Goal: Information Seeking & Learning: Learn about a topic

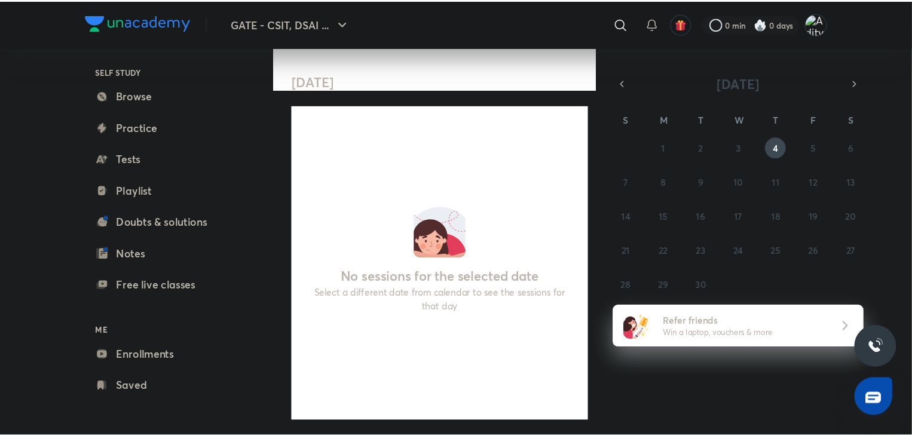
scroll to position [44, 0]
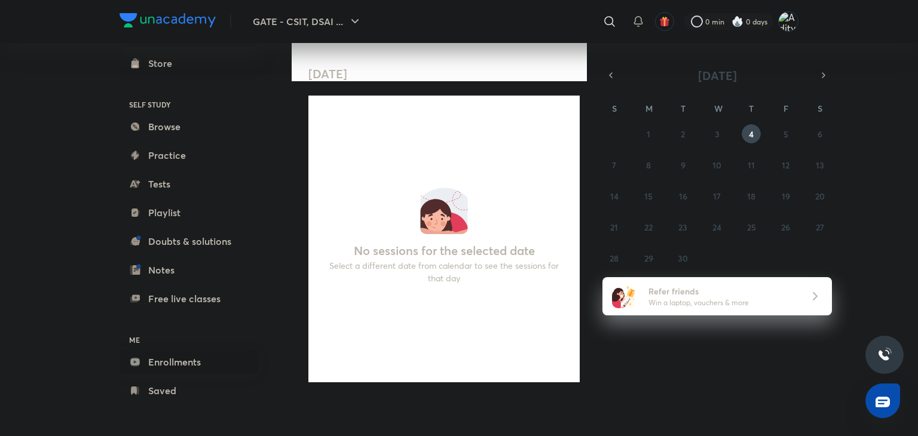
click at [170, 290] on link "Enrollments" at bounding box center [189, 362] width 139 height 24
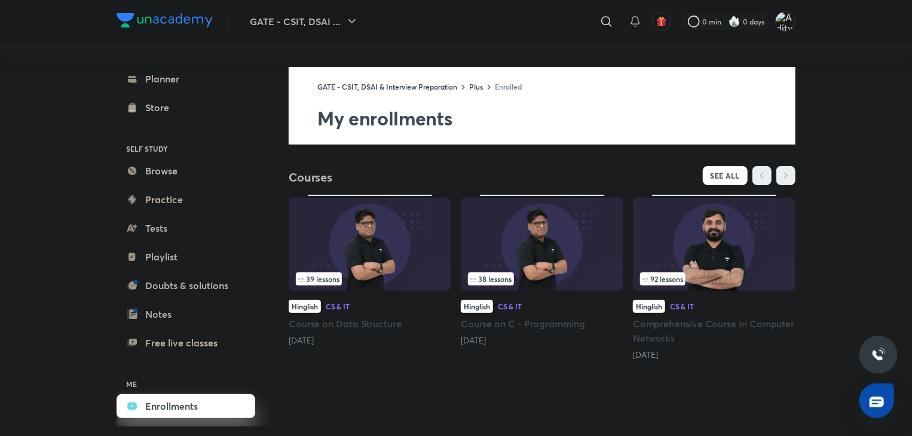
click at [531, 290] on h5 "Course on C - Programming" at bounding box center [542, 324] width 163 height 14
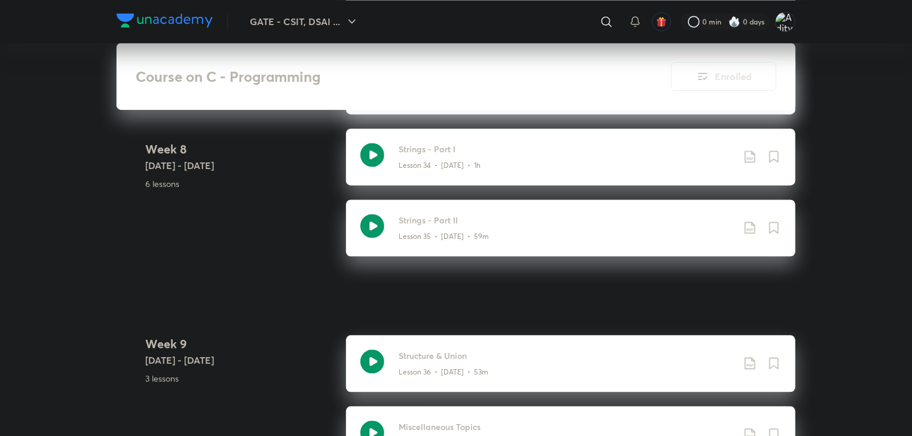
scroll to position [3647, 0]
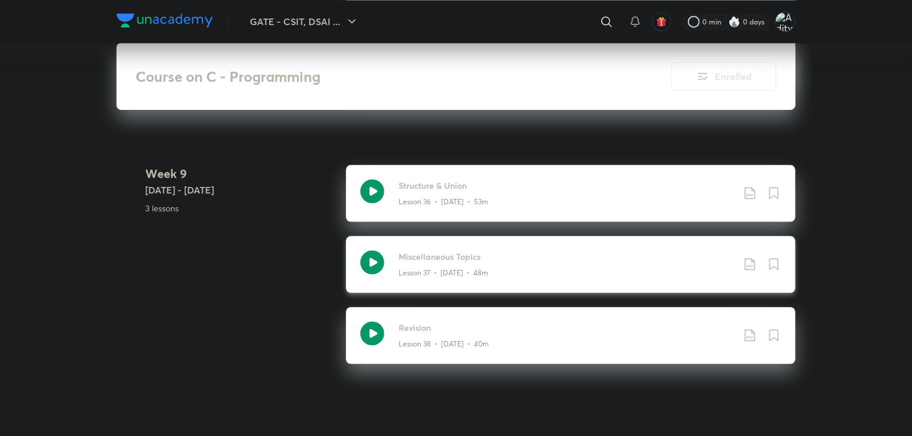
click at [433, 259] on h3 "Miscellaneous Topics" at bounding box center [566, 257] width 335 height 13
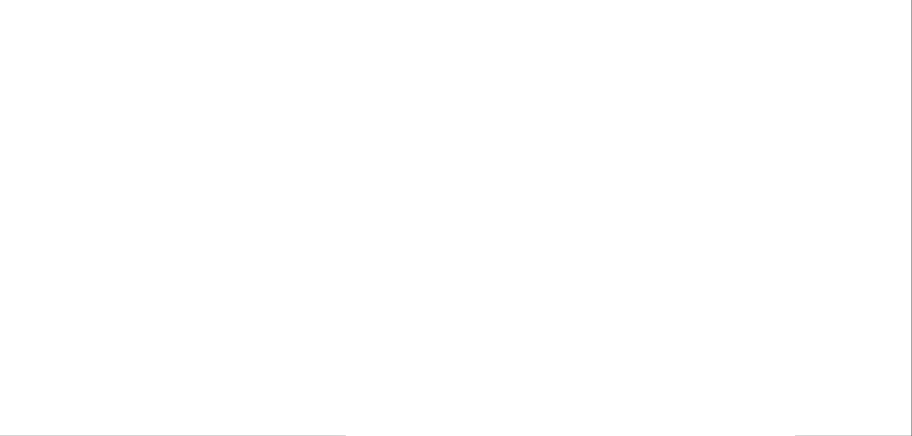
scroll to position [3528, 0]
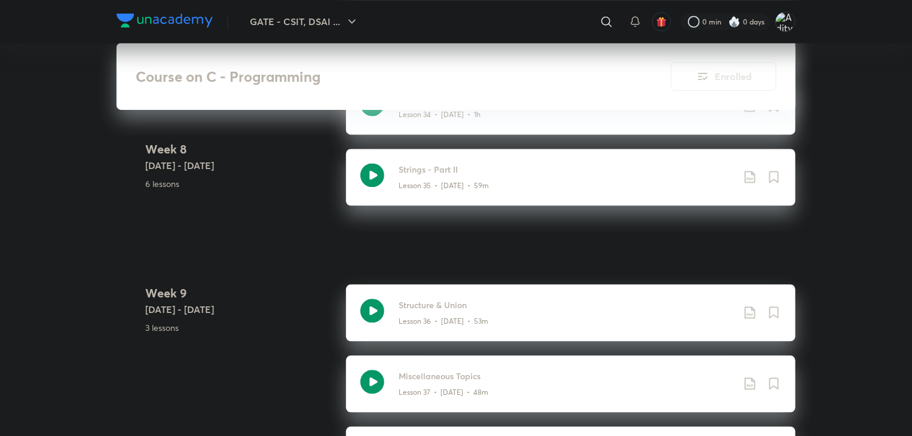
scroll to position [3647, 0]
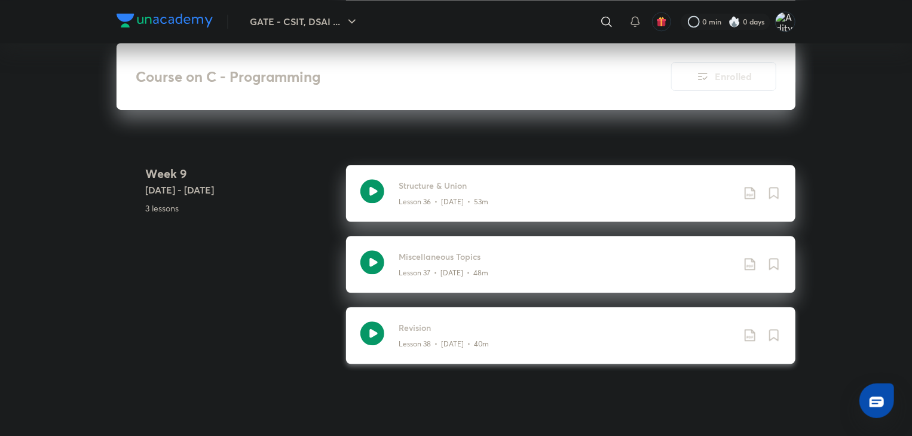
click at [439, 290] on h3 "Revision" at bounding box center [566, 328] width 335 height 13
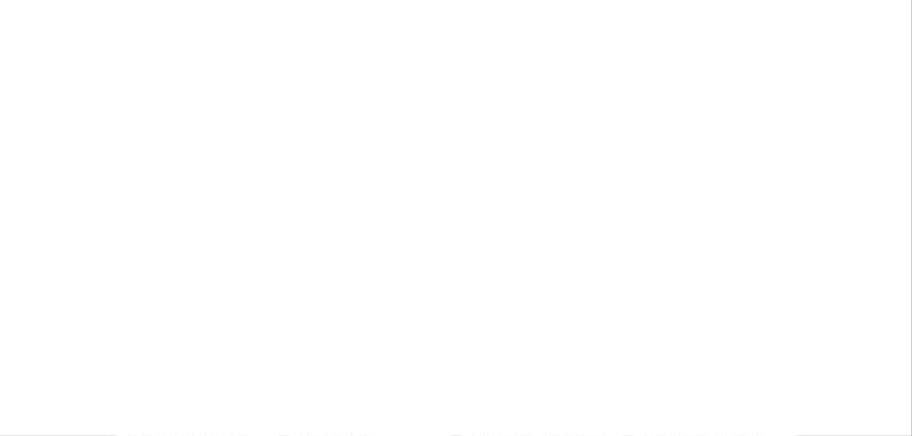
scroll to position [3827, 0]
